Goal: Participate in discussion

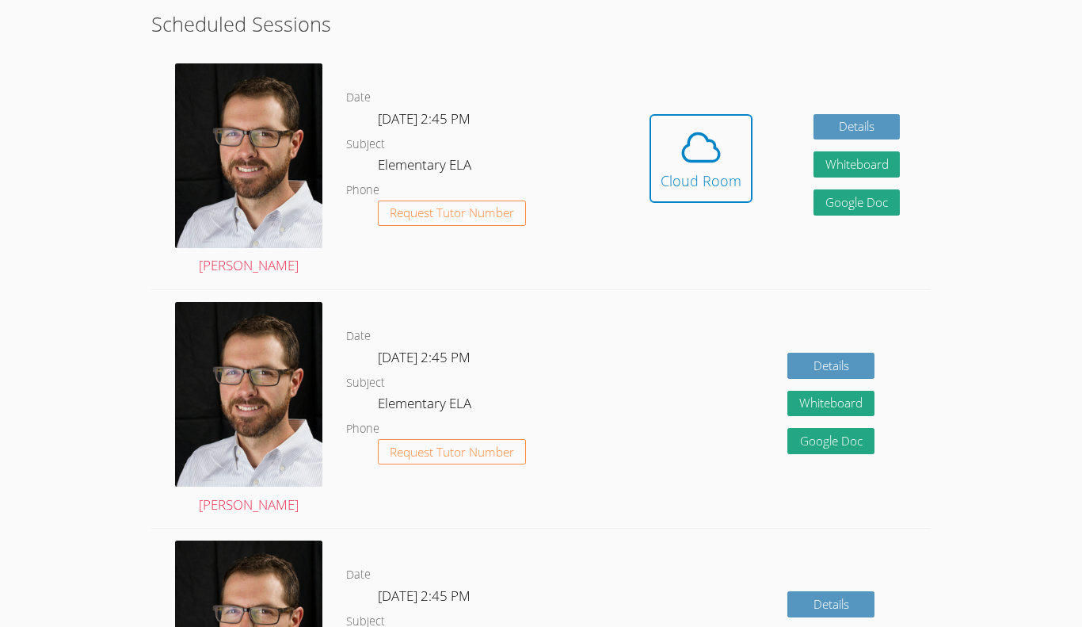
scroll to position [440, 0]
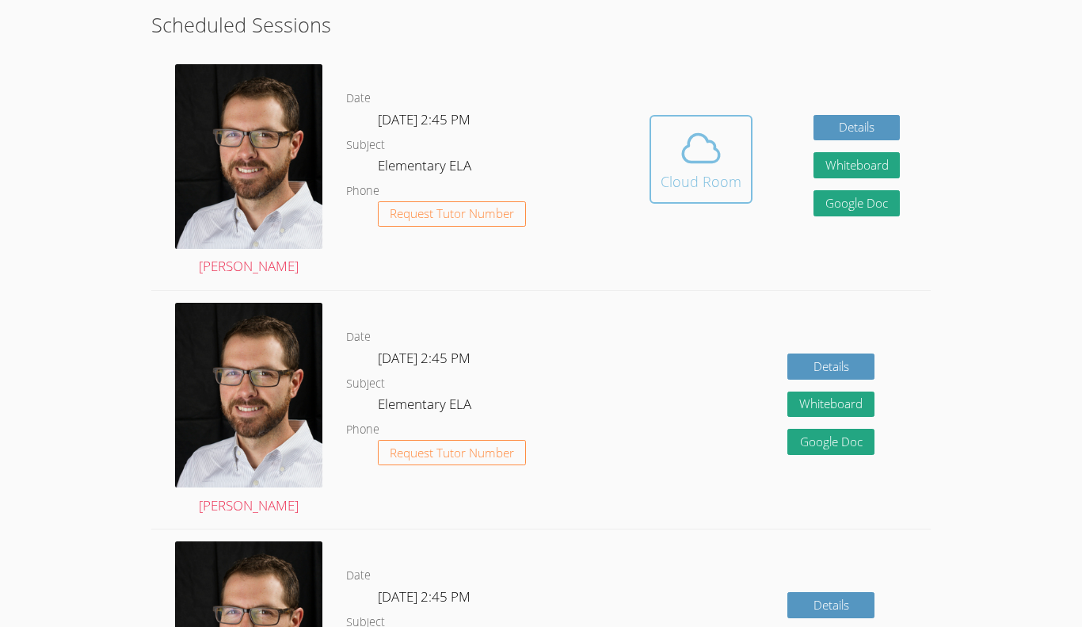
click at [684, 154] on icon at bounding box center [701, 148] width 44 height 44
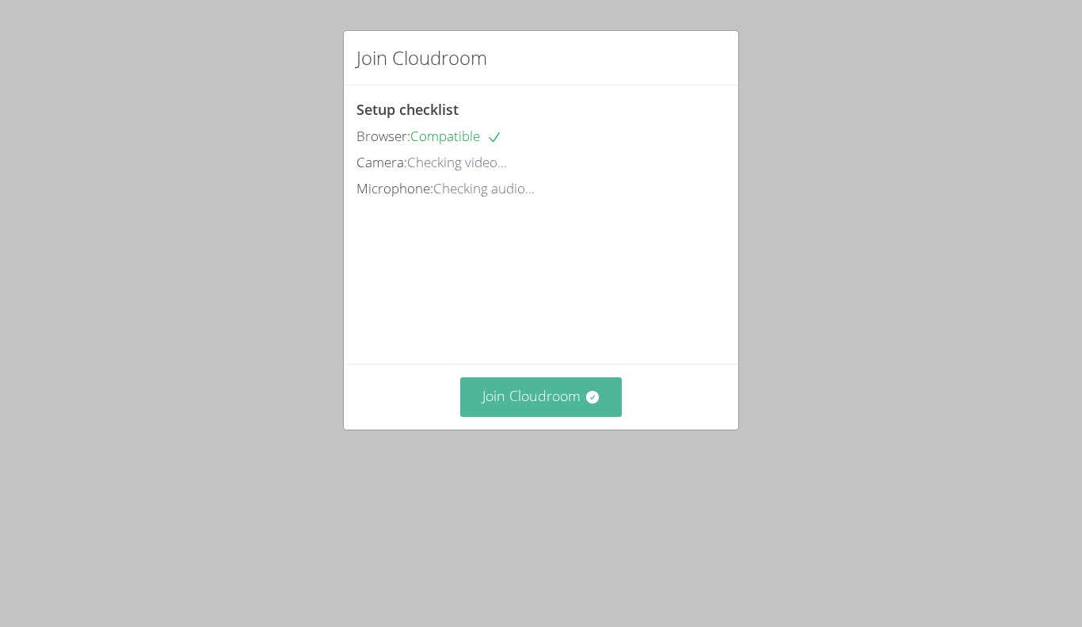
click at [565, 416] on button "Join Cloudroom" at bounding box center [541, 396] width 162 height 39
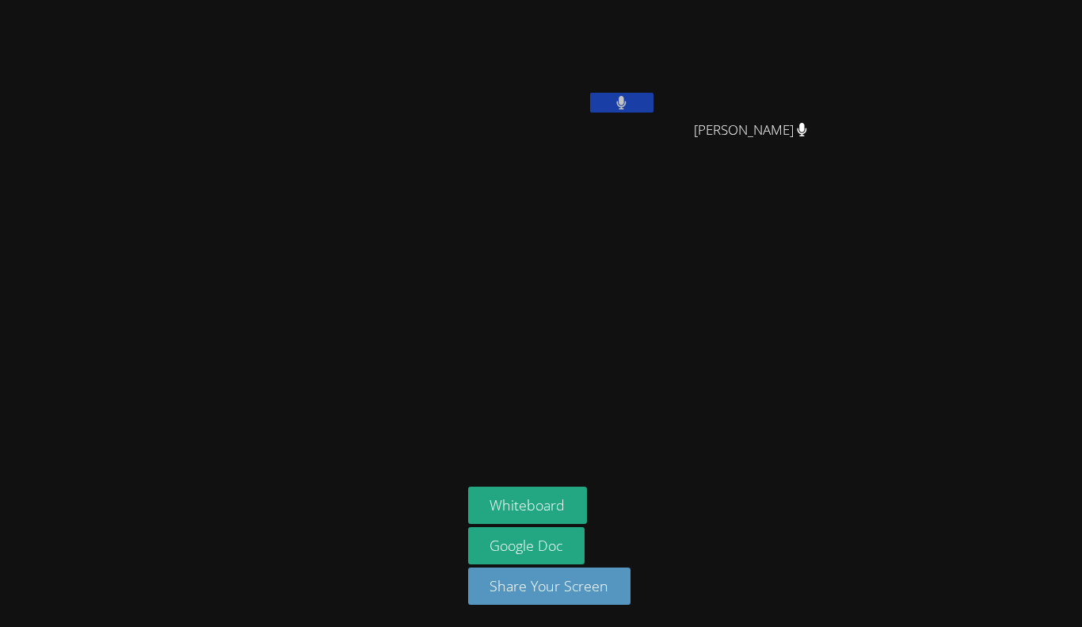
click at [852, 412] on aside "[PERSON_NAME] [PERSON_NAME] [PERSON_NAME] Whiteboard Google Doc Share Your Scre…" at bounding box center [660, 313] width 396 height 627
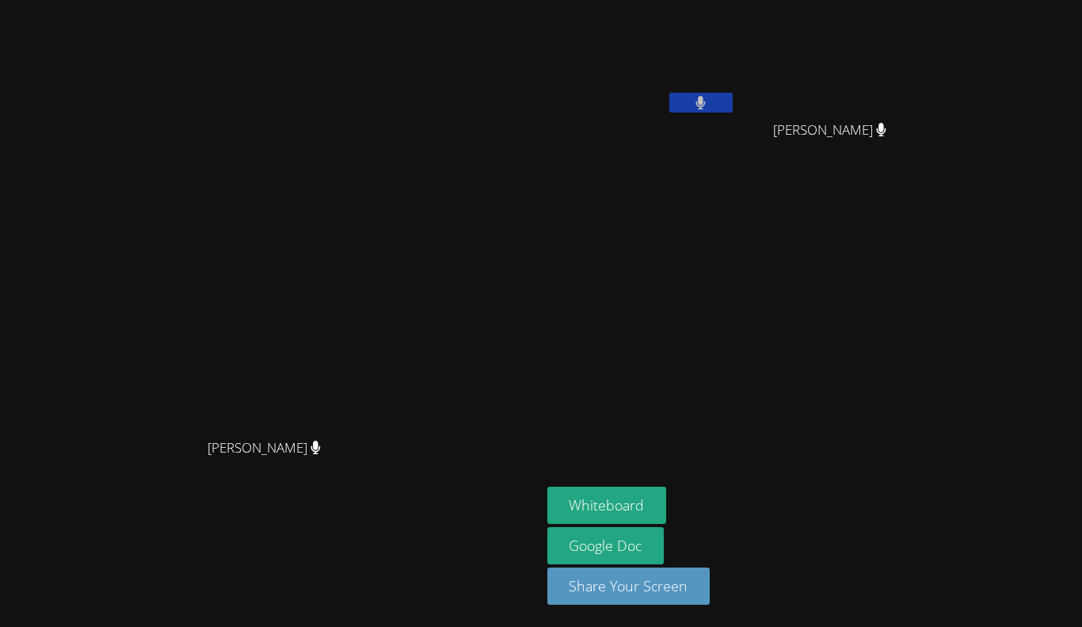
click at [389, 318] on video at bounding box center [270, 281] width 238 height 297
click at [733, 340] on aside "Calvin Truong Kaydence Rodriguez Kaydence Rodriguez Whiteboard Google Doc Share…" at bounding box center [739, 313] width 396 height 627
click at [739, 343] on aside "Calvin Truong Kaydence Rodriguez Kaydence Rodriguez Whiteboard Google Doc Share…" at bounding box center [739, 313] width 396 height 627
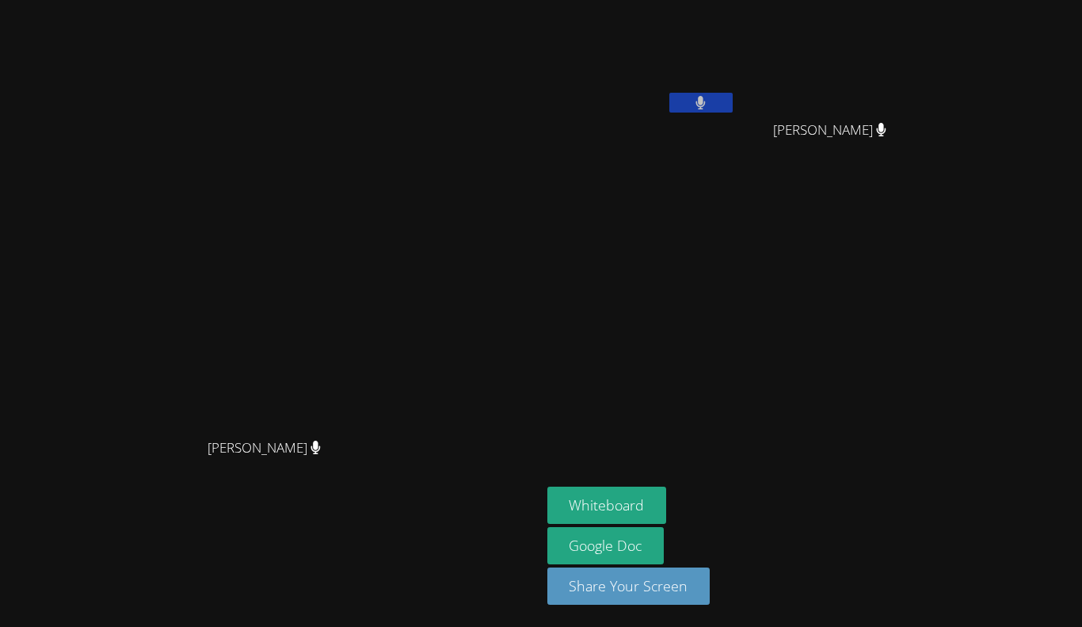
click at [964, 451] on div "Joseph Bommarito Joseph Bommarito Calvin Truong Kaydence Rodriguez Kaydence Rod…" at bounding box center [541, 313] width 1082 height 627
click at [658, 497] on button "Whiteboard" at bounding box center [607, 504] width 120 height 37
click at [619, 363] on aside "Calvin Truong Kaydence Rodriguez Kaydence Rodriguez Whiteboard Google Doc Share…" at bounding box center [739, 313] width 396 height 627
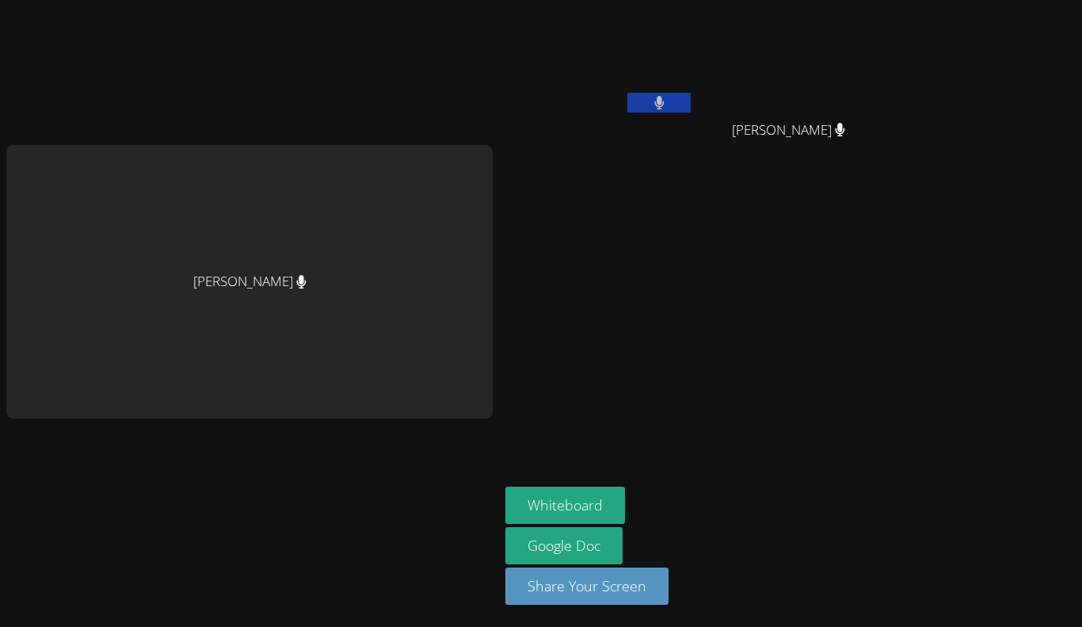
click at [545, 90] on video at bounding box center [599, 59] width 189 height 106
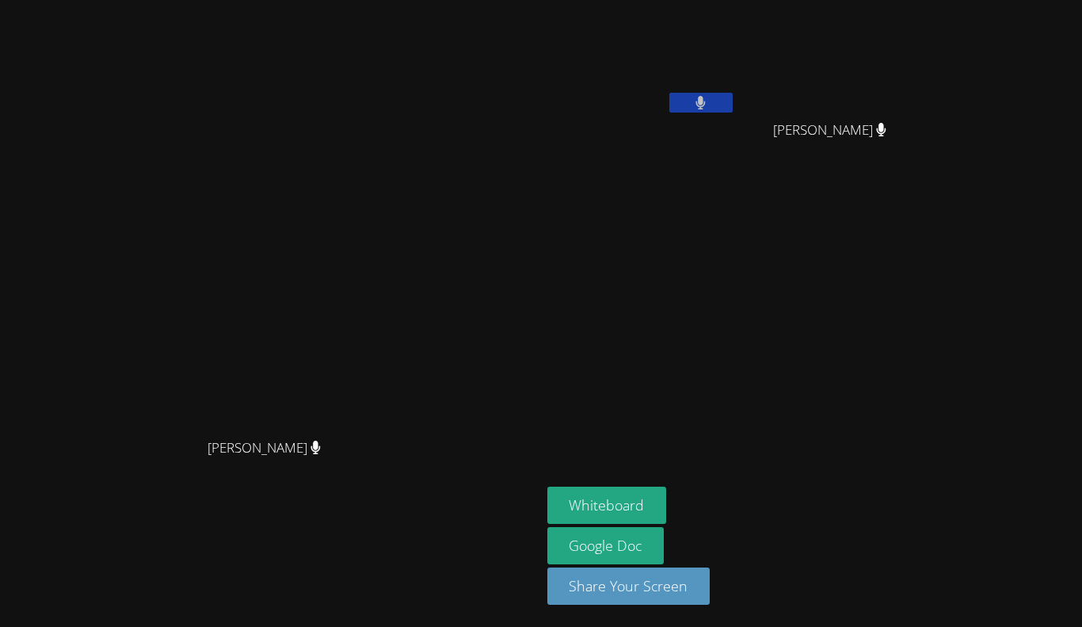
click at [151, 133] on video at bounding box center [270, 281] width 238 height 297
click at [733, 97] on button at bounding box center [700, 103] width 63 height 20
click at [709, 97] on icon at bounding box center [700, 102] width 17 height 13
click at [733, 94] on button at bounding box center [700, 103] width 63 height 20
click at [733, 97] on button at bounding box center [700, 103] width 63 height 20
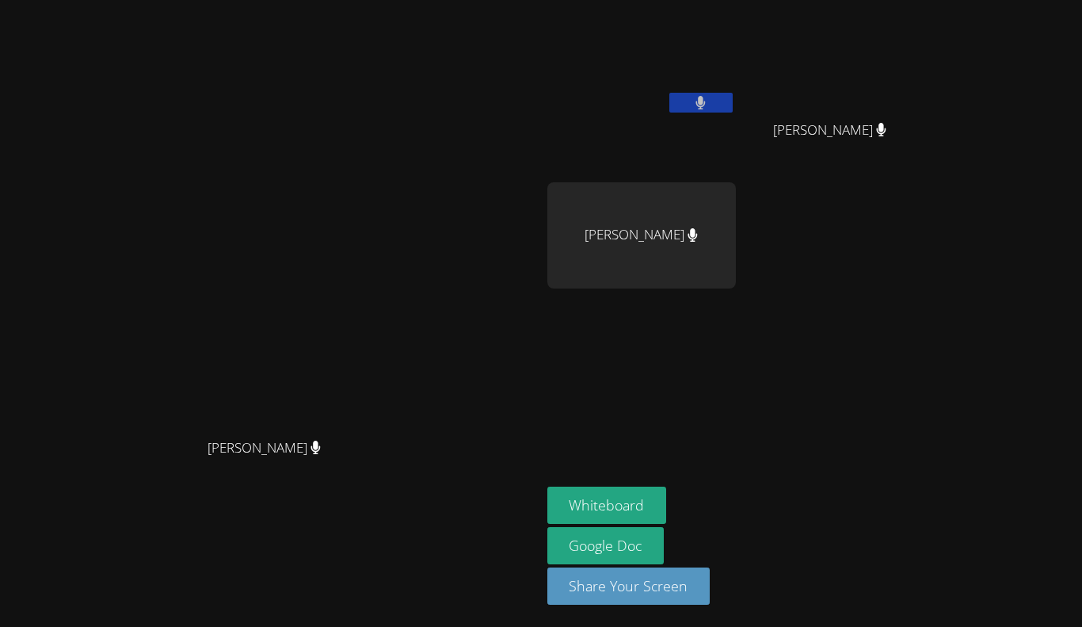
click at [798, 446] on aside "Calvin Truong Kaydence Rodriguez Kaydence Rodriguez Kiet Nguyen Whiteboard Goog…" at bounding box center [739, 313] width 396 height 627
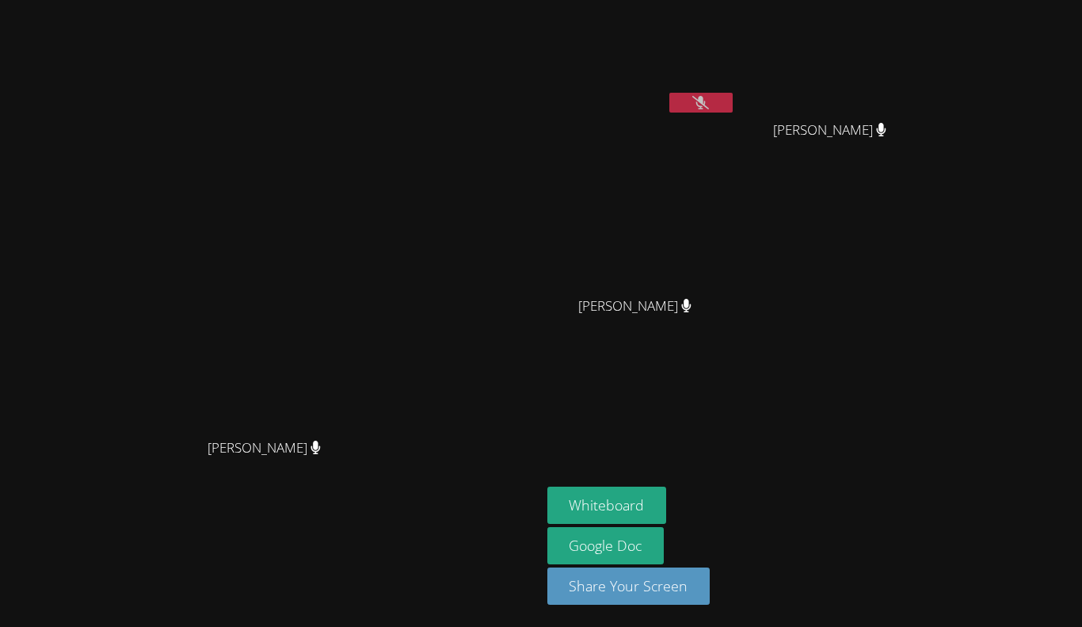
click at [736, 91] on video at bounding box center [641, 59] width 189 height 106
click at [709, 96] on icon at bounding box center [700, 102] width 17 height 13
click at [733, 109] on button at bounding box center [700, 103] width 63 height 20
click at [733, 101] on button at bounding box center [700, 103] width 63 height 20
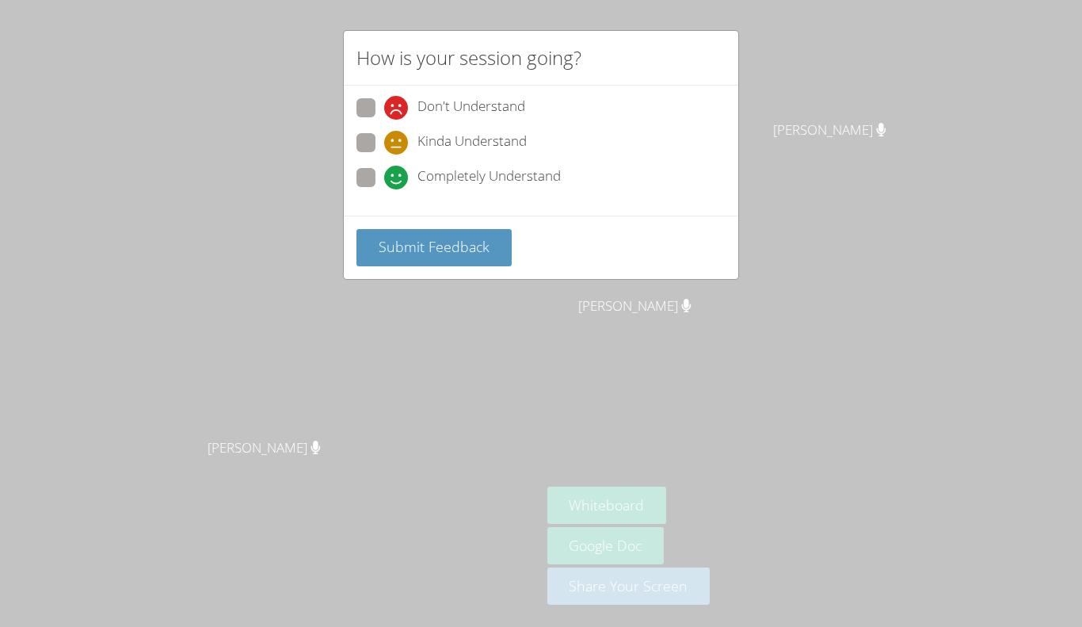
click at [377, 142] on label "Kinda Understand" at bounding box center [441, 143] width 170 height 21
click at [384, 142] on input "Kinda Understand" at bounding box center [390, 139] width 13 height 13
radio input "true"
click at [486, 239] on span "Submit Feedback" at bounding box center [434, 246] width 111 height 19
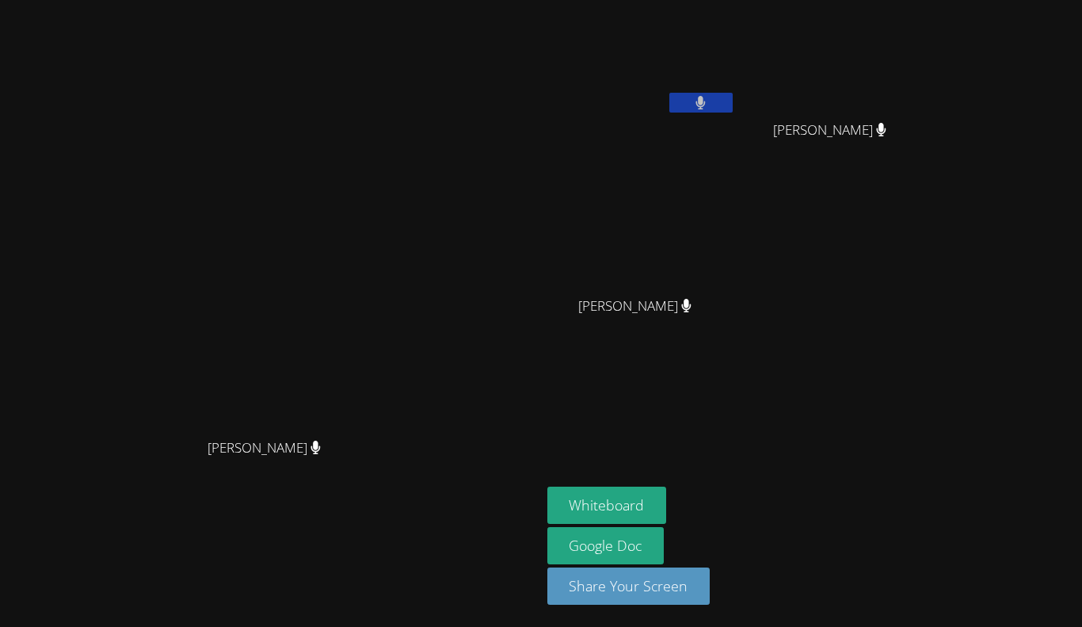
click at [733, 99] on button at bounding box center [700, 103] width 63 height 20
click at [709, 96] on icon at bounding box center [700, 102] width 17 height 13
click at [718, 109] on button at bounding box center [700, 103] width 63 height 20
click at [708, 100] on icon at bounding box center [700, 102] width 17 height 13
click at [733, 101] on button at bounding box center [700, 103] width 63 height 20
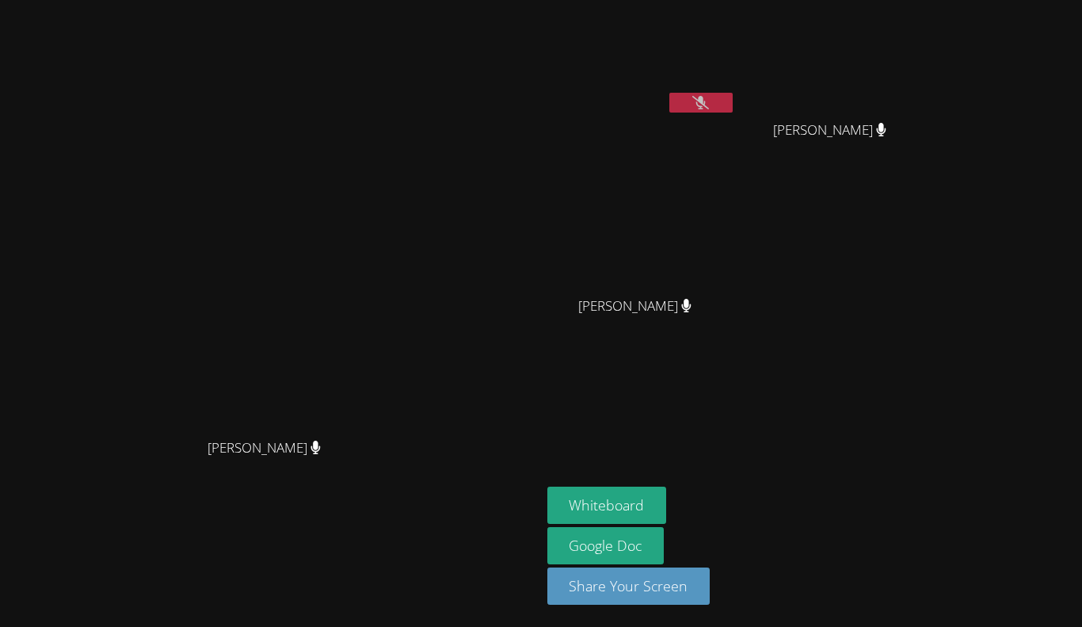
click at [709, 96] on icon at bounding box center [700, 102] width 17 height 13
click at [733, 107] on button at bounding box center [700, 103] width 63 height 20
click at [733, 93] on button at bounding box center [700, 103] width 63 height 20
click at [733, 107] on button at bounding box center [700, 103] width 63 height 20
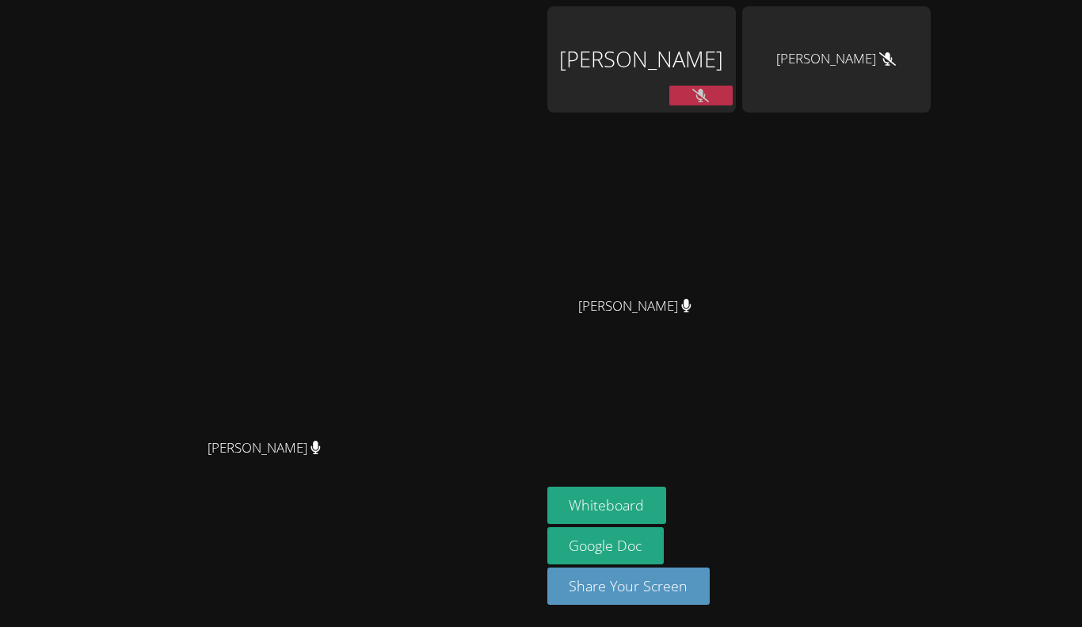
click at [733, 86] on button at bounding box center [700, 96] width 63 height 20
click at [733, 87] on button at bounding box center [700, 96] width 63 height 20
